Goal: Navigation & Orientation: Find specific page/section

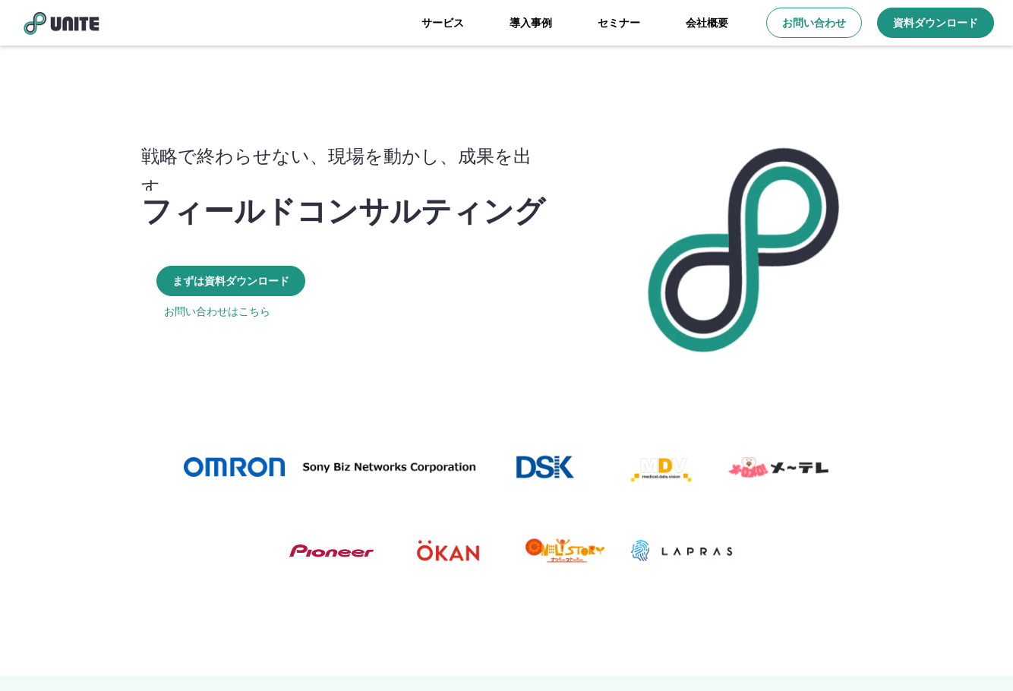
click at [708, 19] on link "会社概要" at bounding box center [707, 23] width 88 height 46
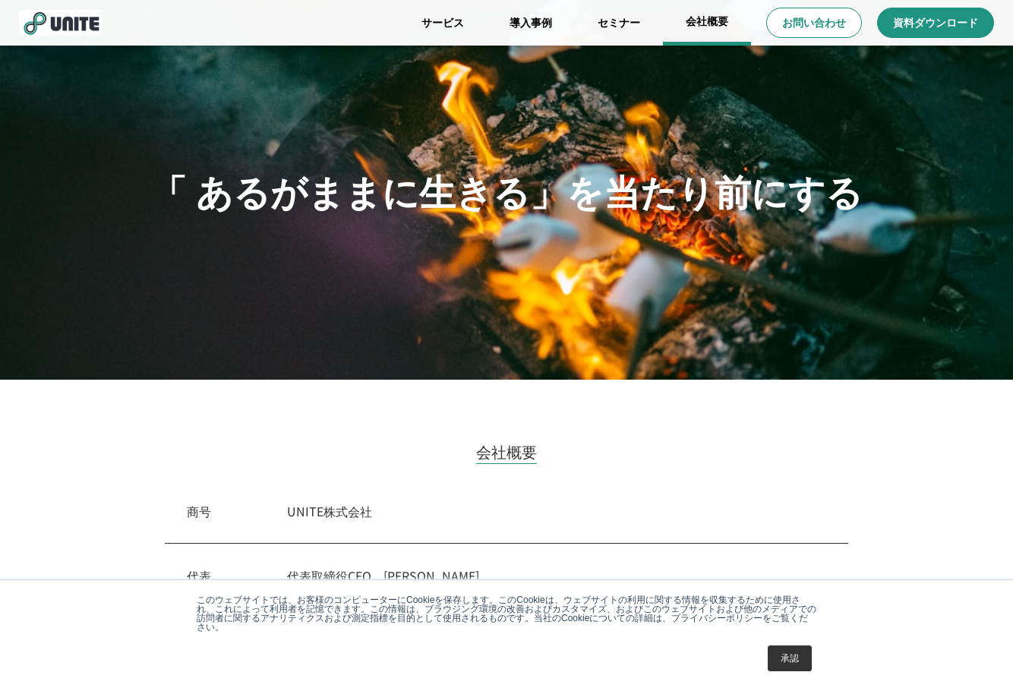
click at [696, 20] on link "会社概要" at bounding box center [707, 23] width 88 height 46
click at [709, 21] on link "会社概要" at bounding box center [707, 23] width 88 height 46
click at [417, 23] on link "サービス" at bounding box center [443, 23] width 88 height 46
click at [440, 11] on link "サービス" at bounding box center [443, 23] width 88 height 46
click at [726, 16] on link "会社概要" at bounding box center [707, 23] width 88 height 46
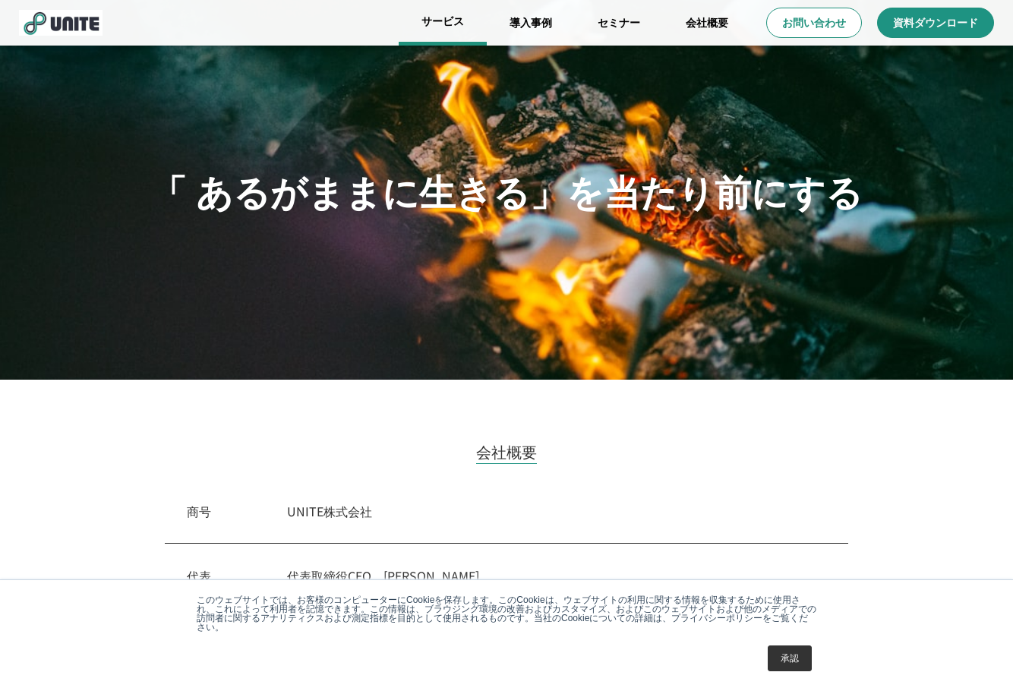
click at [429, 23] on link "サービス" at bounding box center [443, 23] width 88 height 46
click at [436, 19] on link "サービス" at bounding box center [443, 23] width 88 height 46
click at [52, 16] on img at bounding box center [61, 23] width 84 height 26
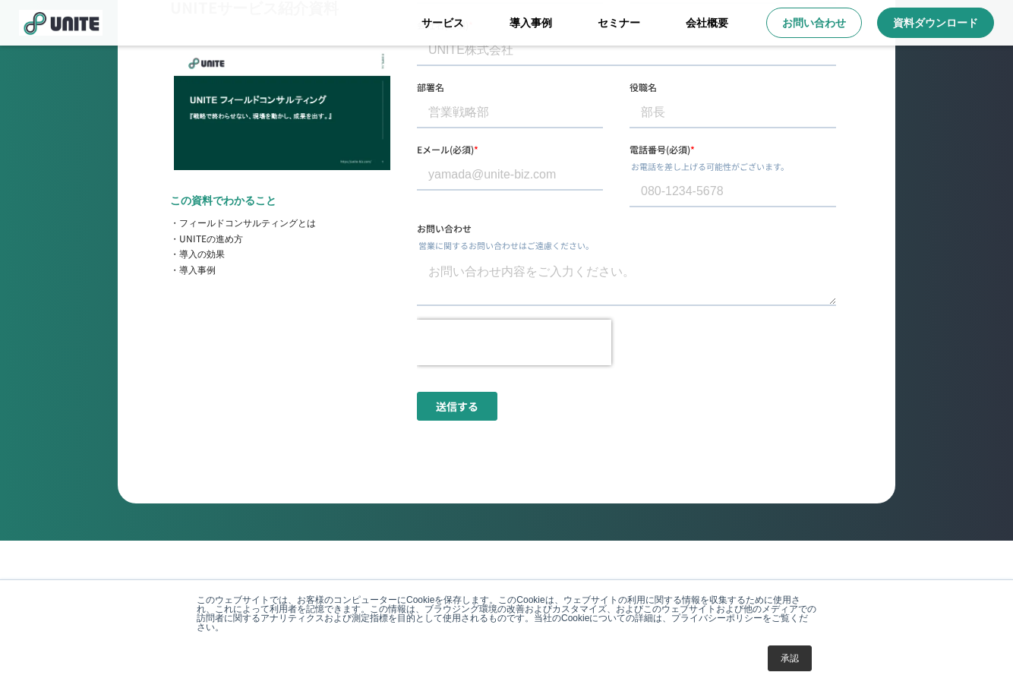
scroll to position [5748, 0]
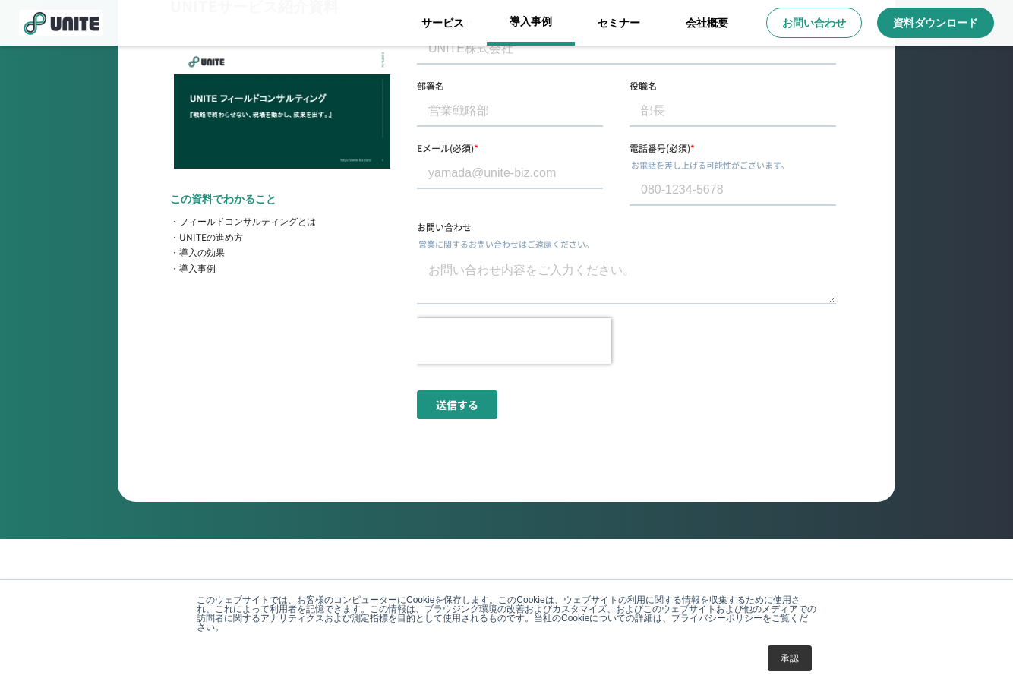
click at [543, 32] on link "導入事例" at bounding box center [531, 23] width 88 height 46
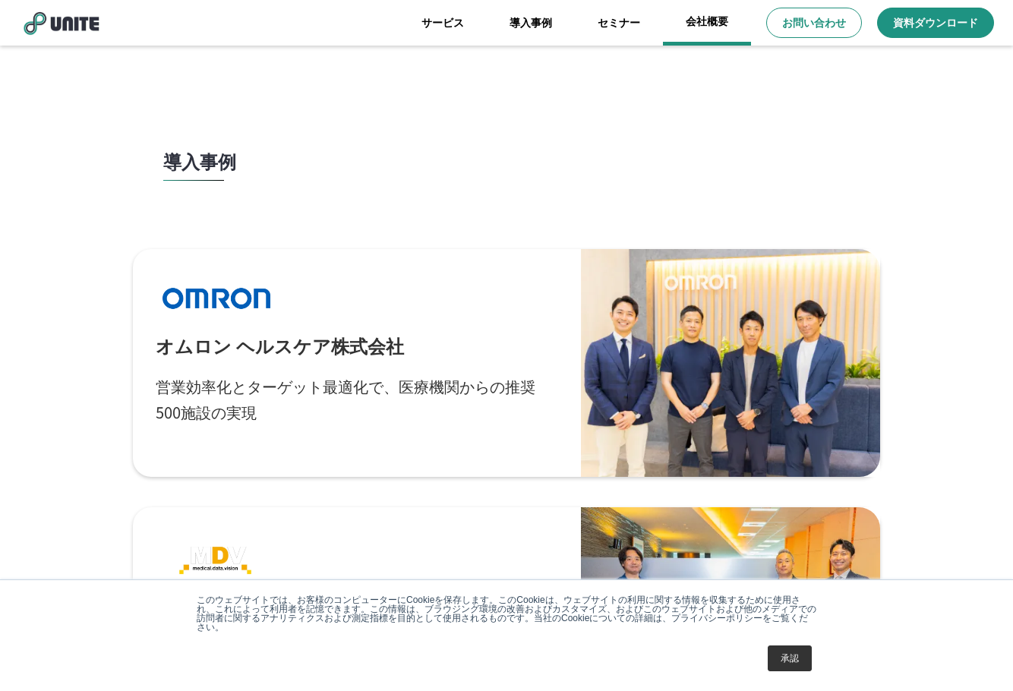
click at [695, 24] on link "会社概要" at bounding box center [707, 23] width 88 height 46
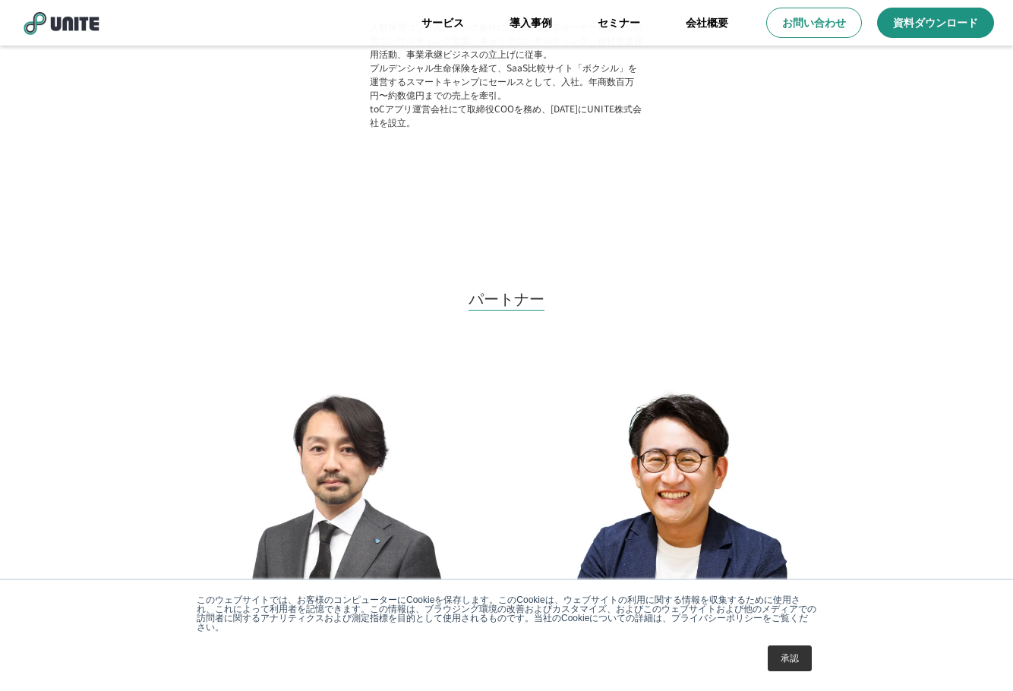
scroll to position [1458, 0]
